Goal: Find specific page/section: Find specific page/section

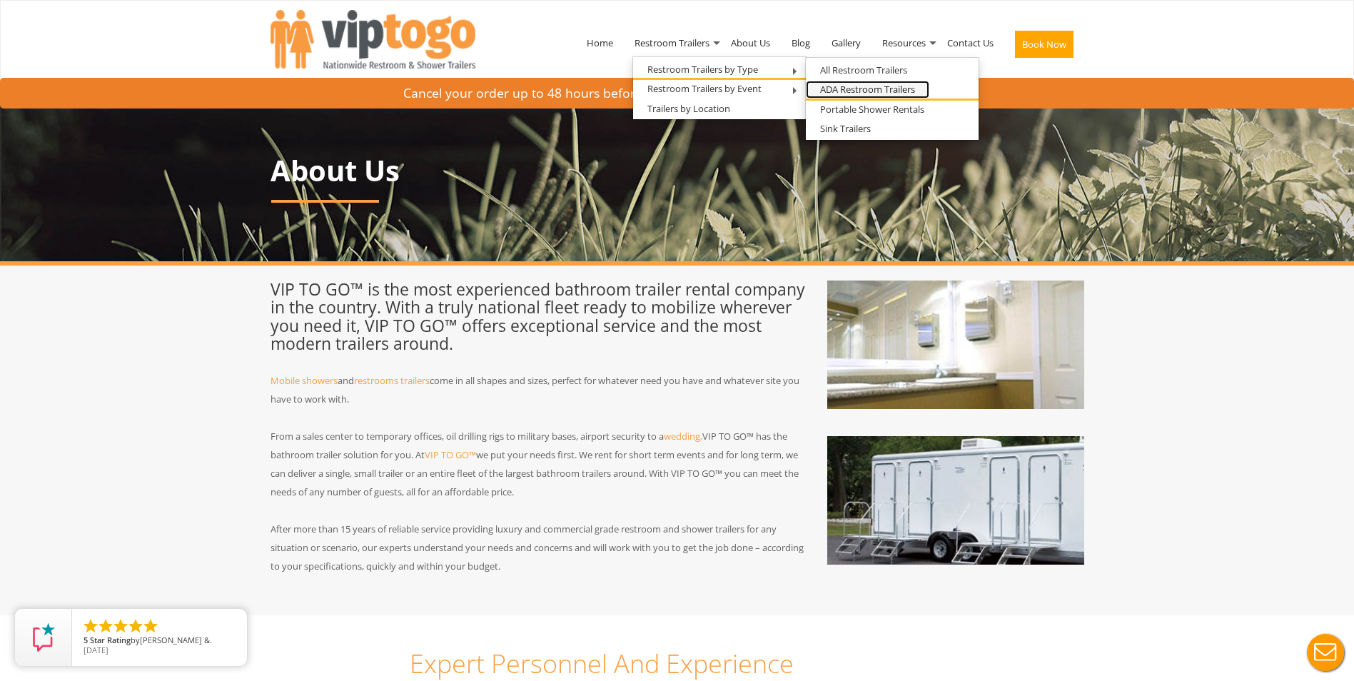
click at [854, 86] on link "ADA Restroom Trailers" at bounding box center [868, 90] width 124 height 18
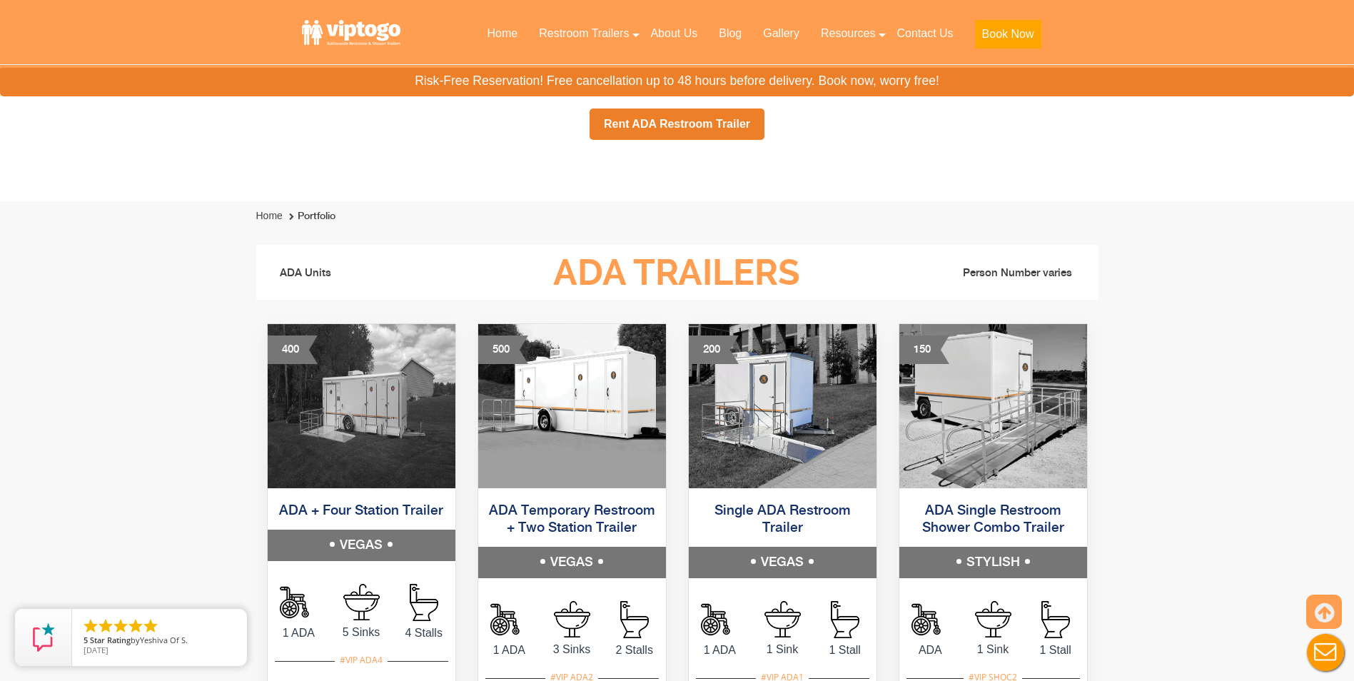
scroll to position [571, 0]
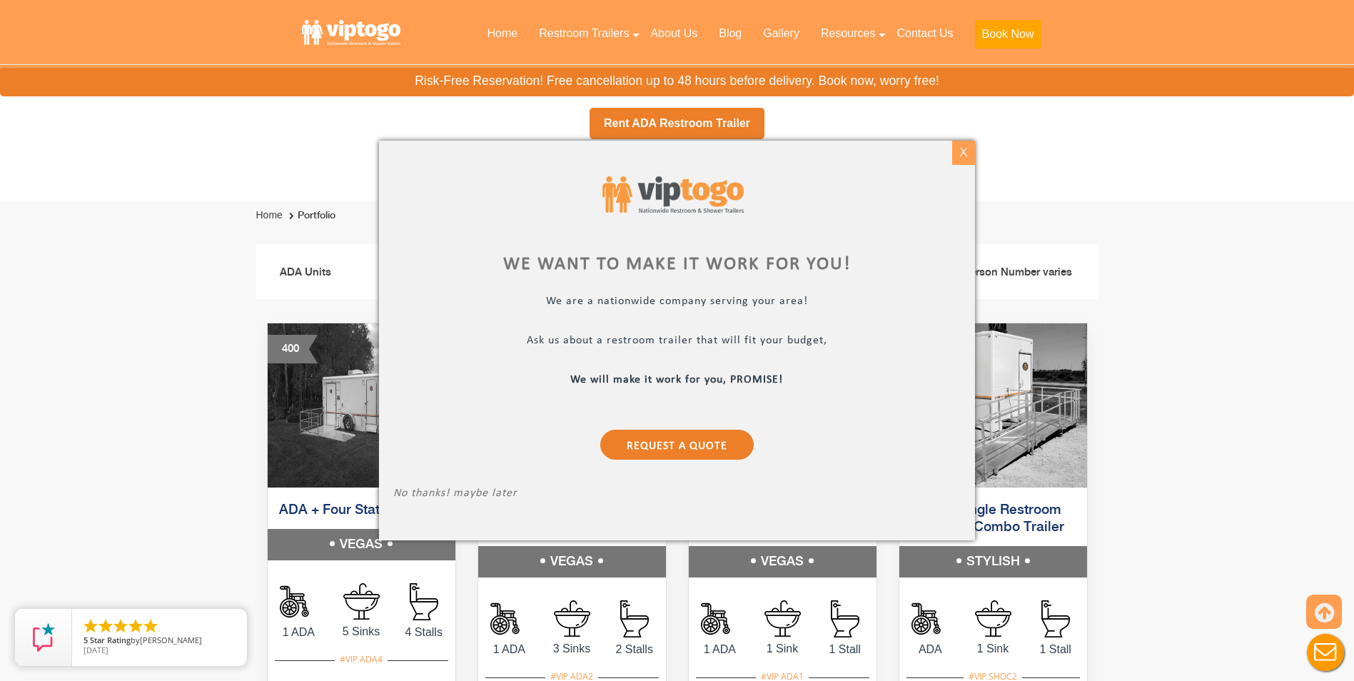
click at [964, 153] on div "X" at bounding box center [964, 153] width 22 height 24
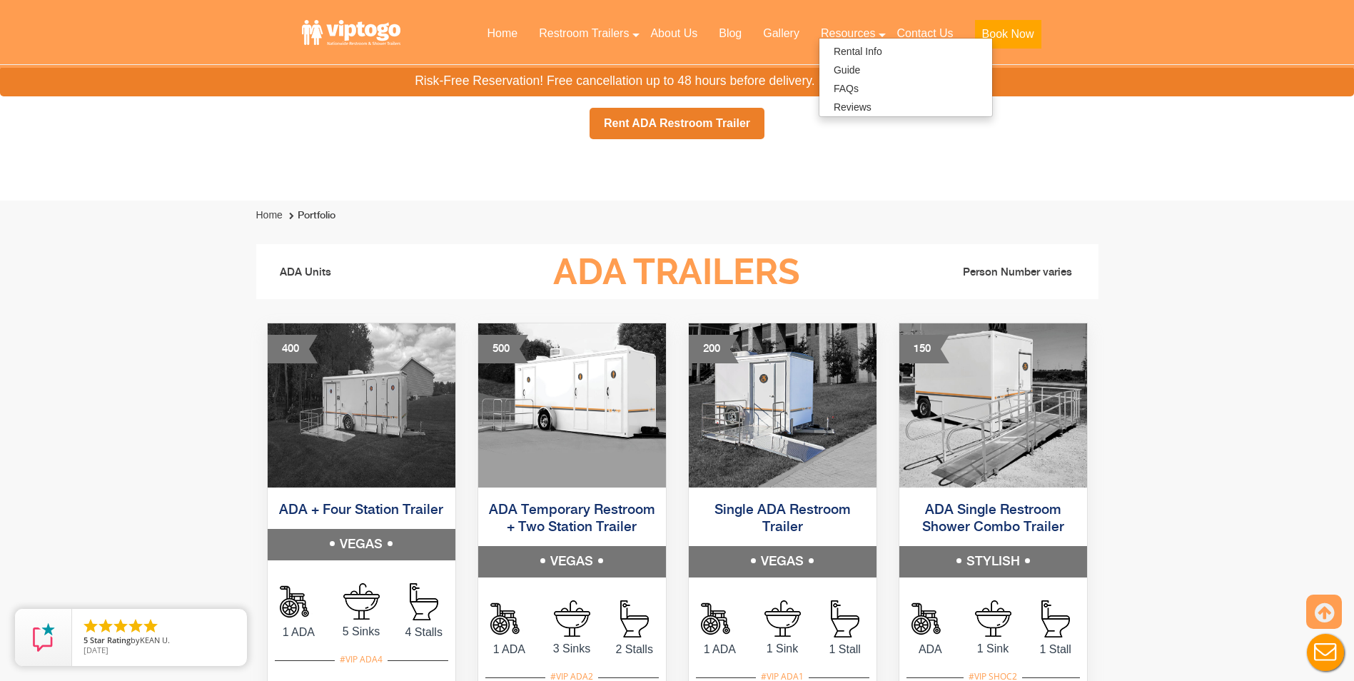
click at [1186, 181] on div "Home → Restroom Trailers → Restroom Trailers By Type → ADA Restroom Trailers AD…" at bounding box center [677, 31] width 1354 height 338
